Goal: Check status: Check status

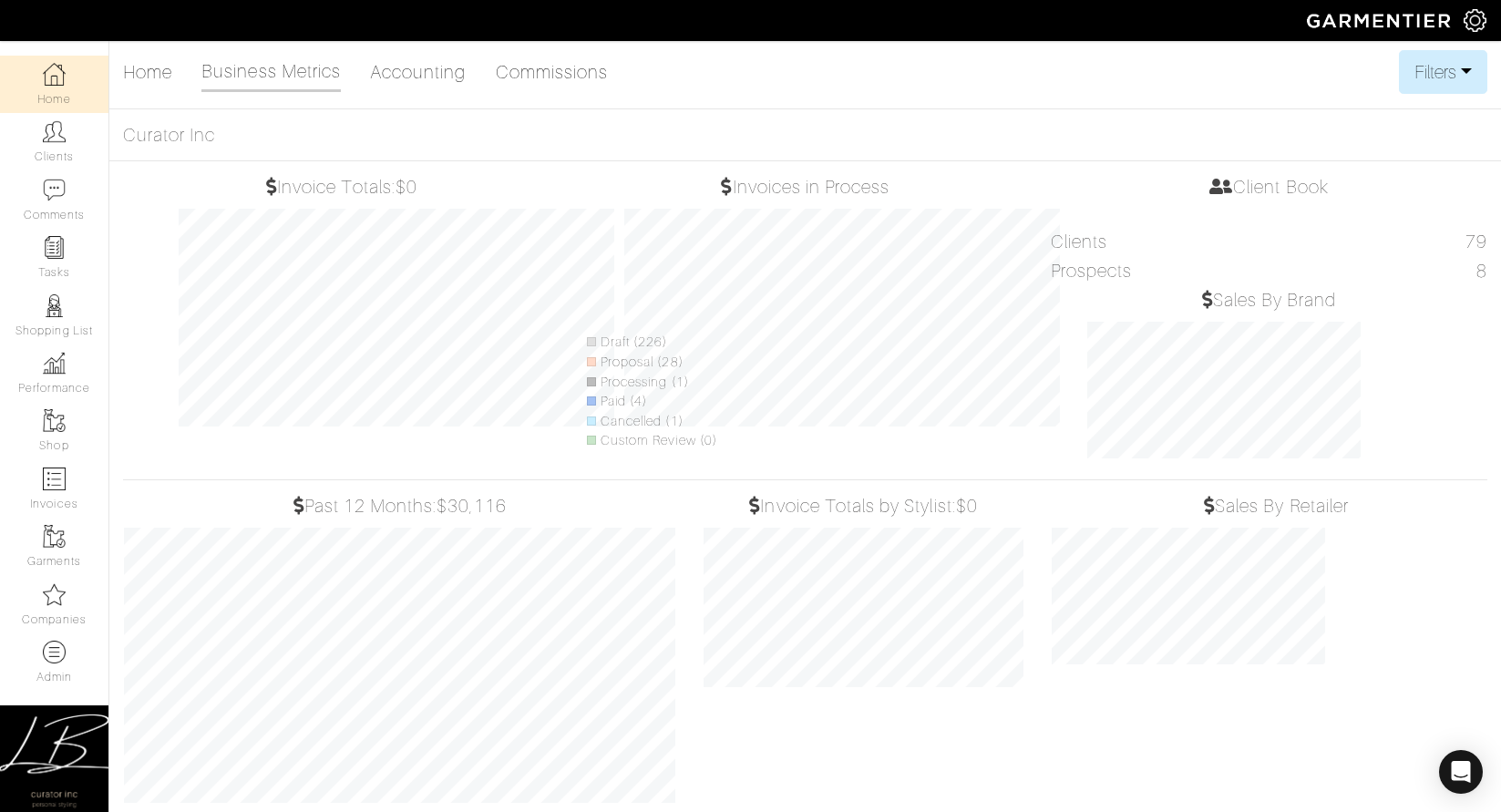
select select
click at [1450, 68] on button "Filters" at bounding box center [1442, 72] width 89 height 44
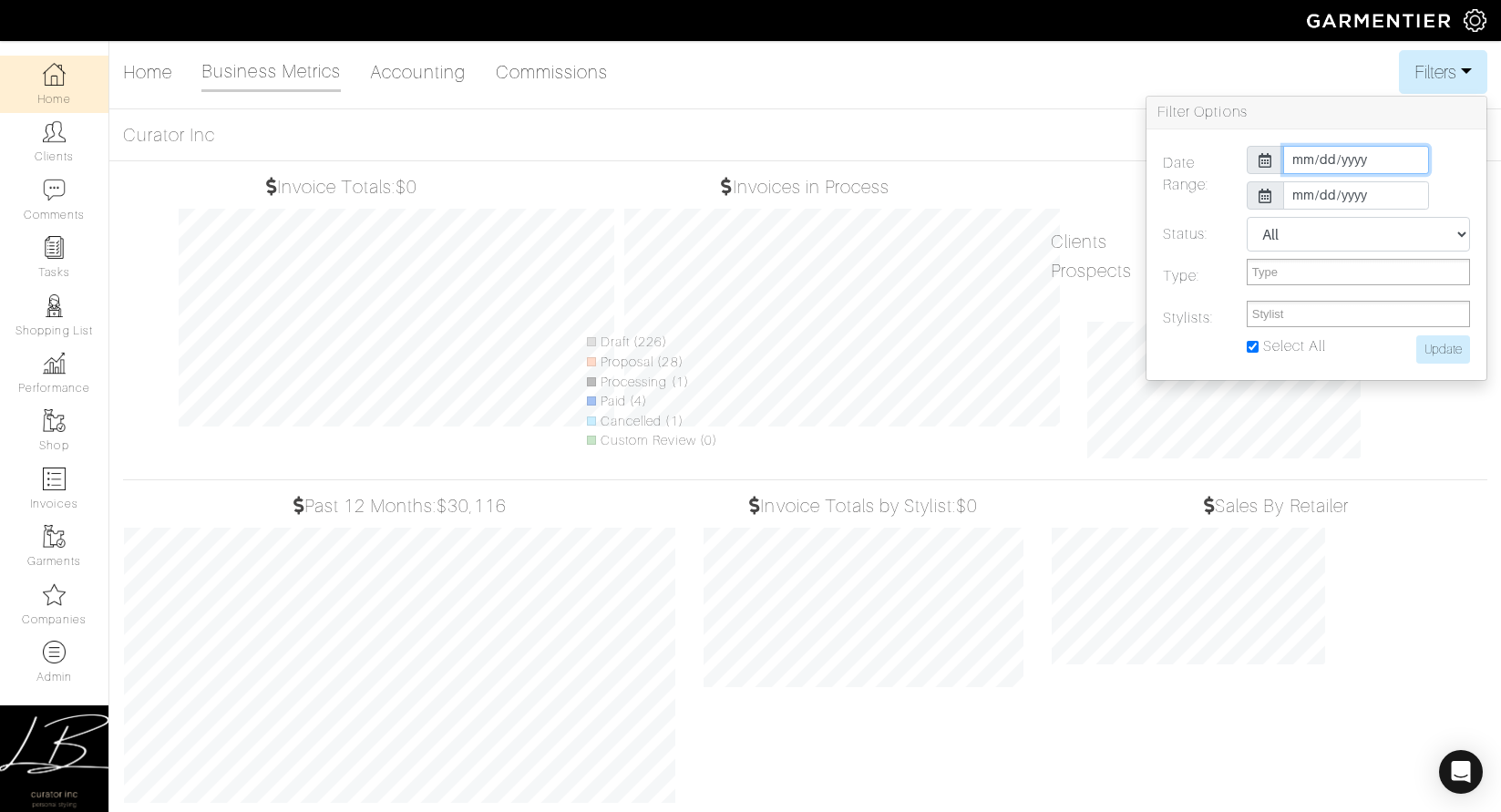
click at [1309, 156] on input "[DATE]" at bounding box center [1356, 159] width 145 height 28
type input "[DATE]"
drag, startPoint x: 1322, startPoint y: 121, endPoint x: 1319, endPoint y: 162, distance: 41.1
click at [1322, 121] on h3 "Filter Options" at bounding box center [1317, 112] width 340 height 33
click at [1298, 200] on input "[DATE]" at bounding box center [1356, 195] width 145 height 28
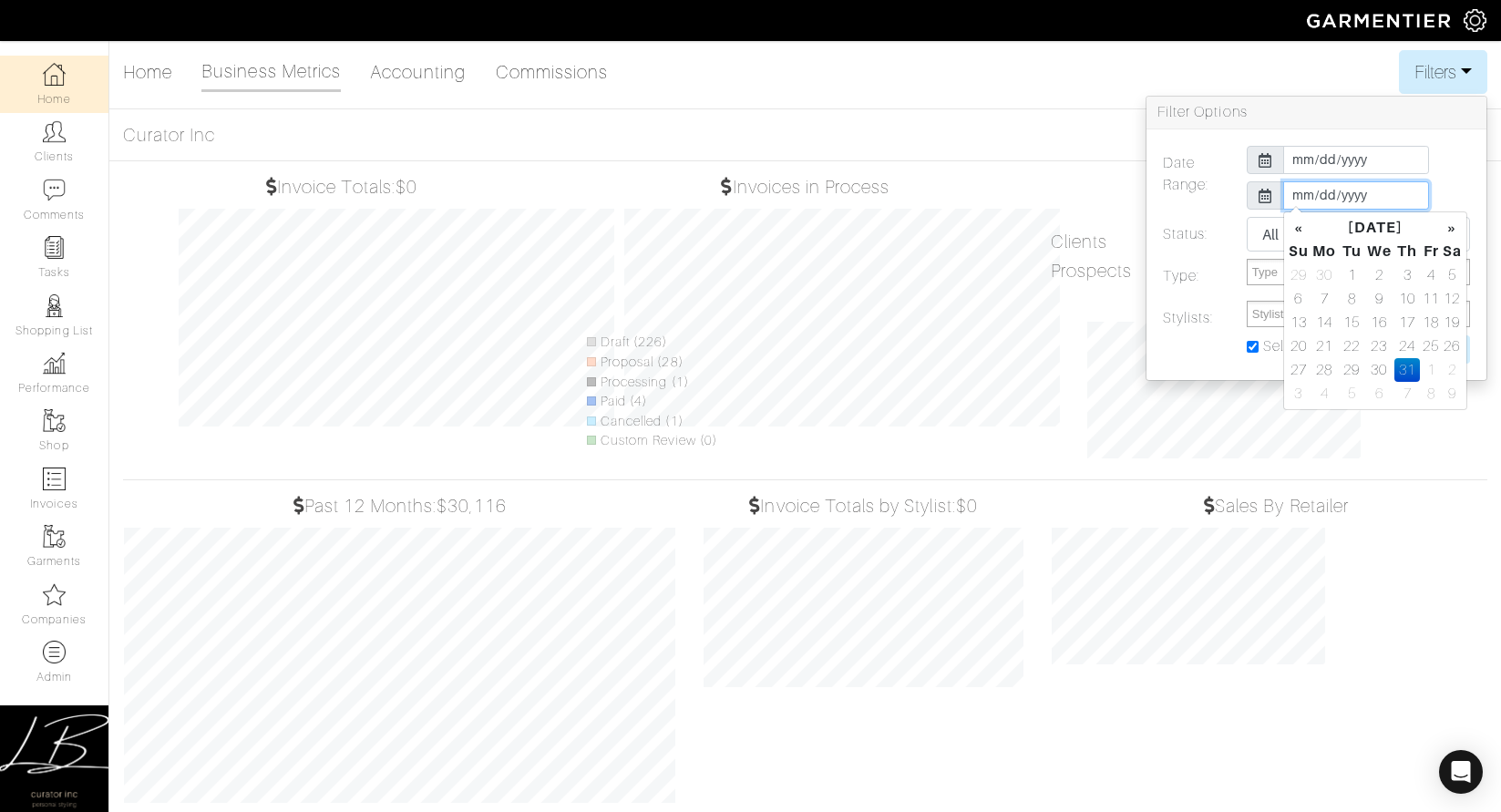
type input "[DATE]"
click at [1301, 118] on h3 "Filter Options" at bounding box center [1317, 112] width 340 height 33
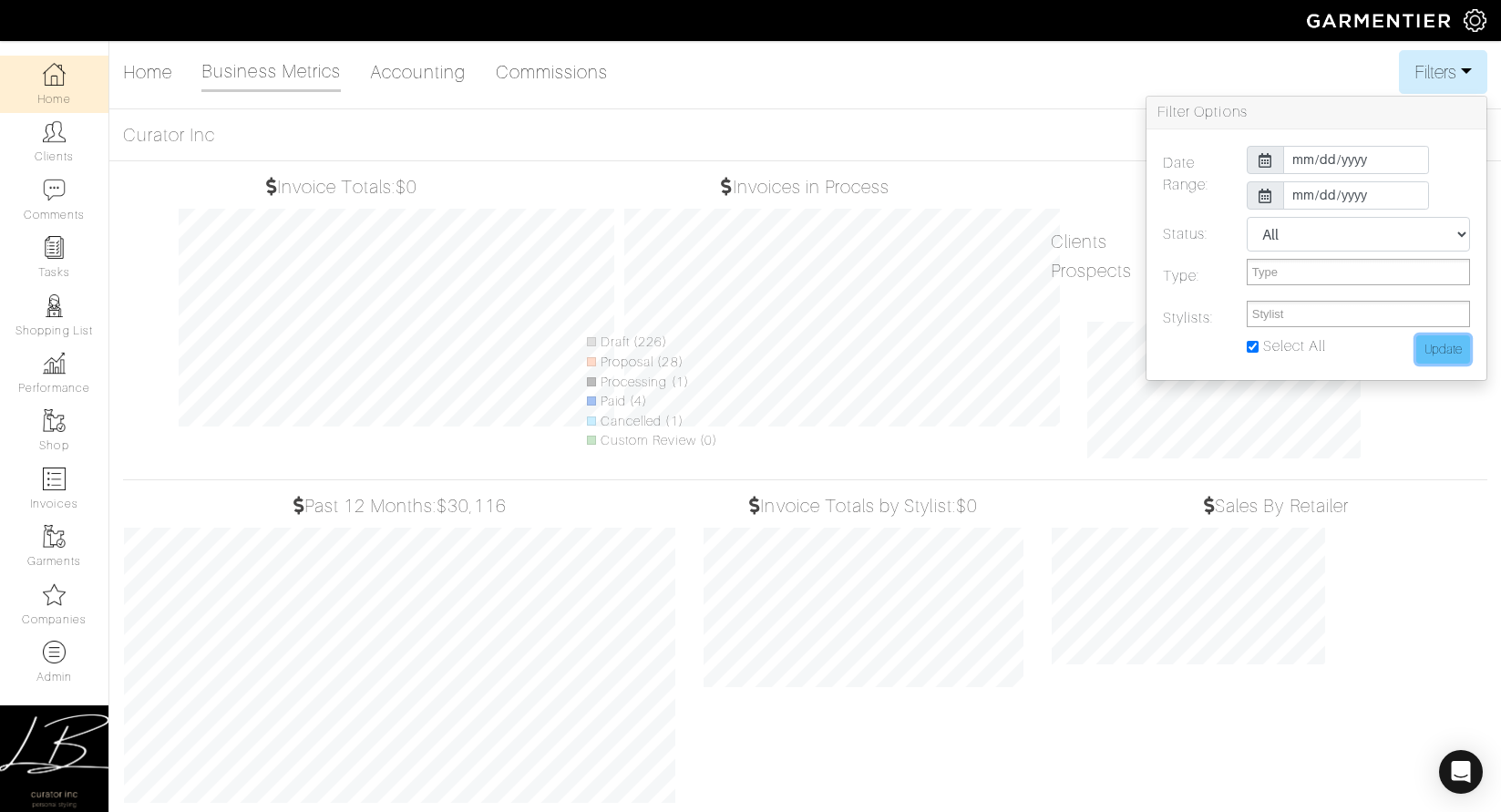
click at [1417, 348] on input "Update" at bounding box center [1443, 349] width 54 height 28
type input "Update"
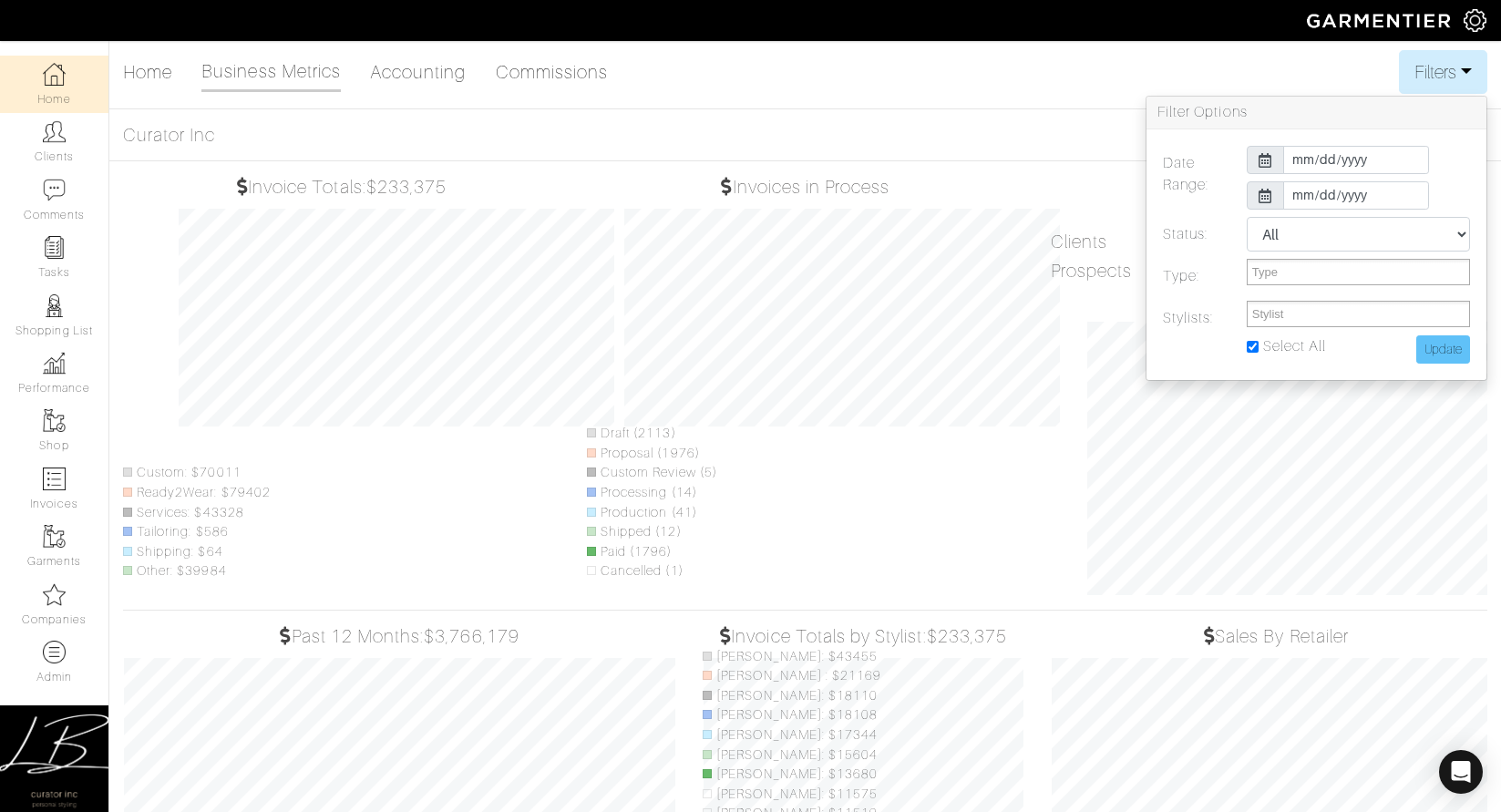
scroll to position [0, 0]
